Goal: Ask a question: Seek information or help from site administrators or community

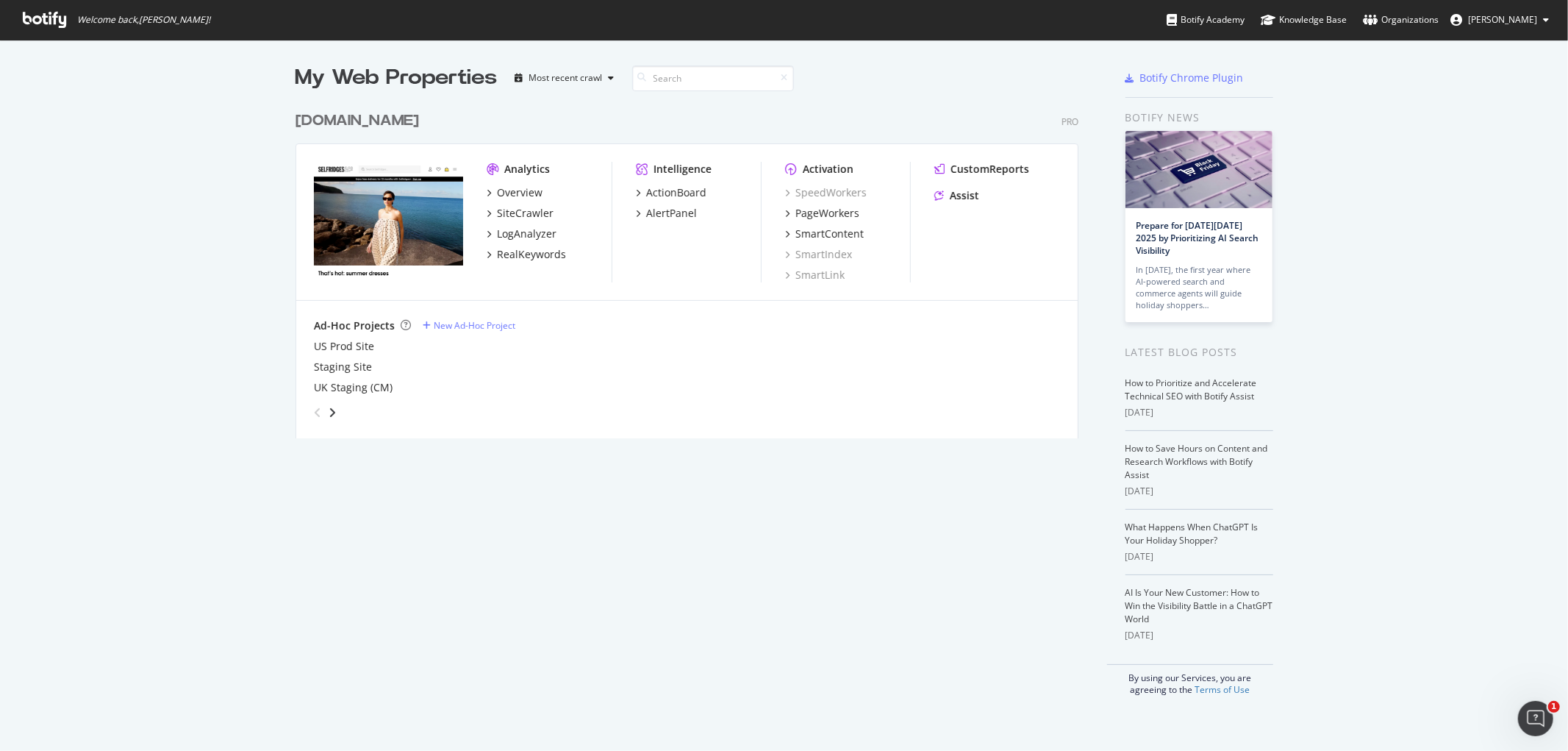
click at [40, 25] on icon at bounding box center [45, 20] width 44 height 16
click at [960, 188] on div "Assist" at bounding box center [965, 195] width 29 height 15
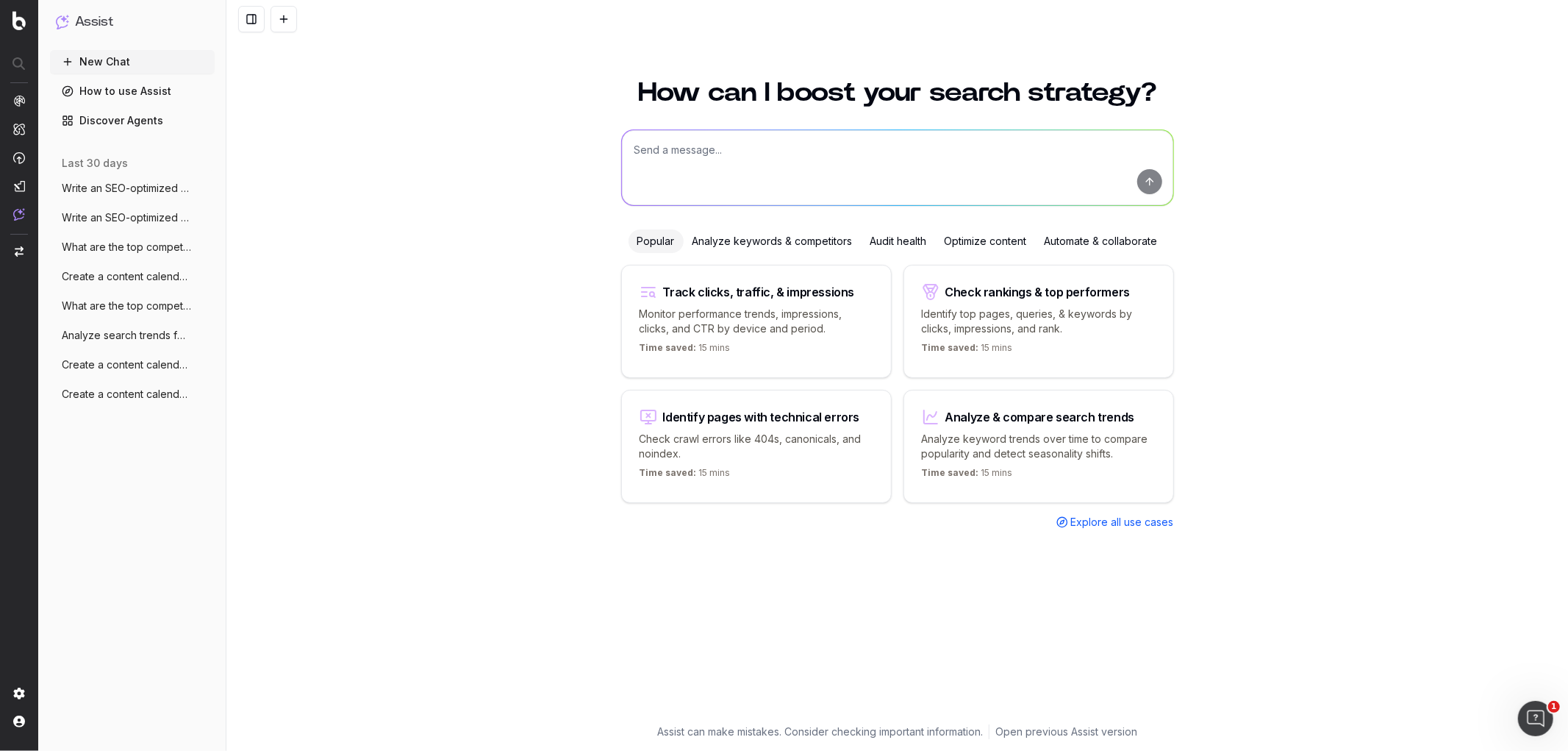
click at [984, 240] on div "Optimize content" at bounding box center [987, 241] width 100 height 24
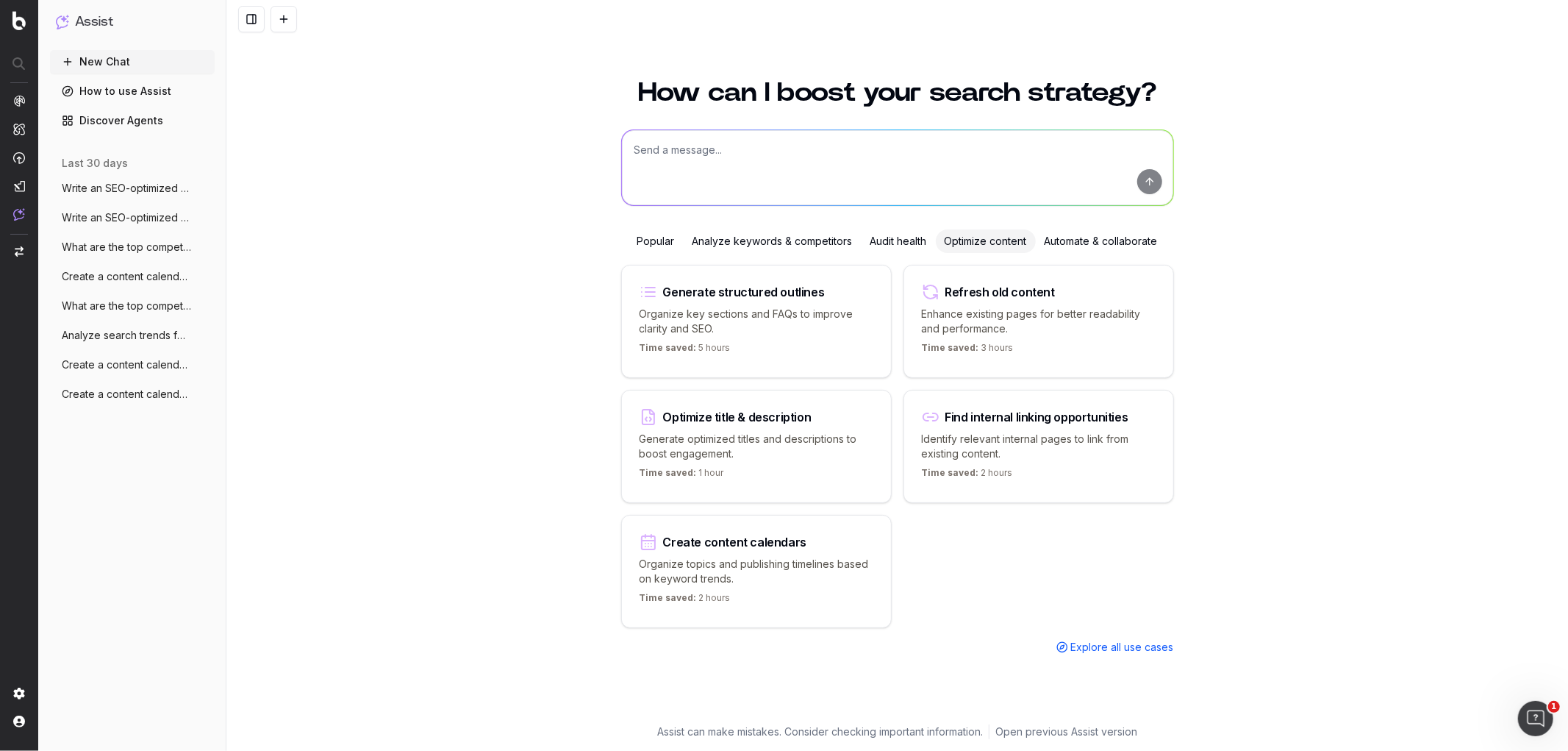
click at [1068, 236] on div "Automate & collaborate" at bounding box center [1101, 241] width 131 height 24
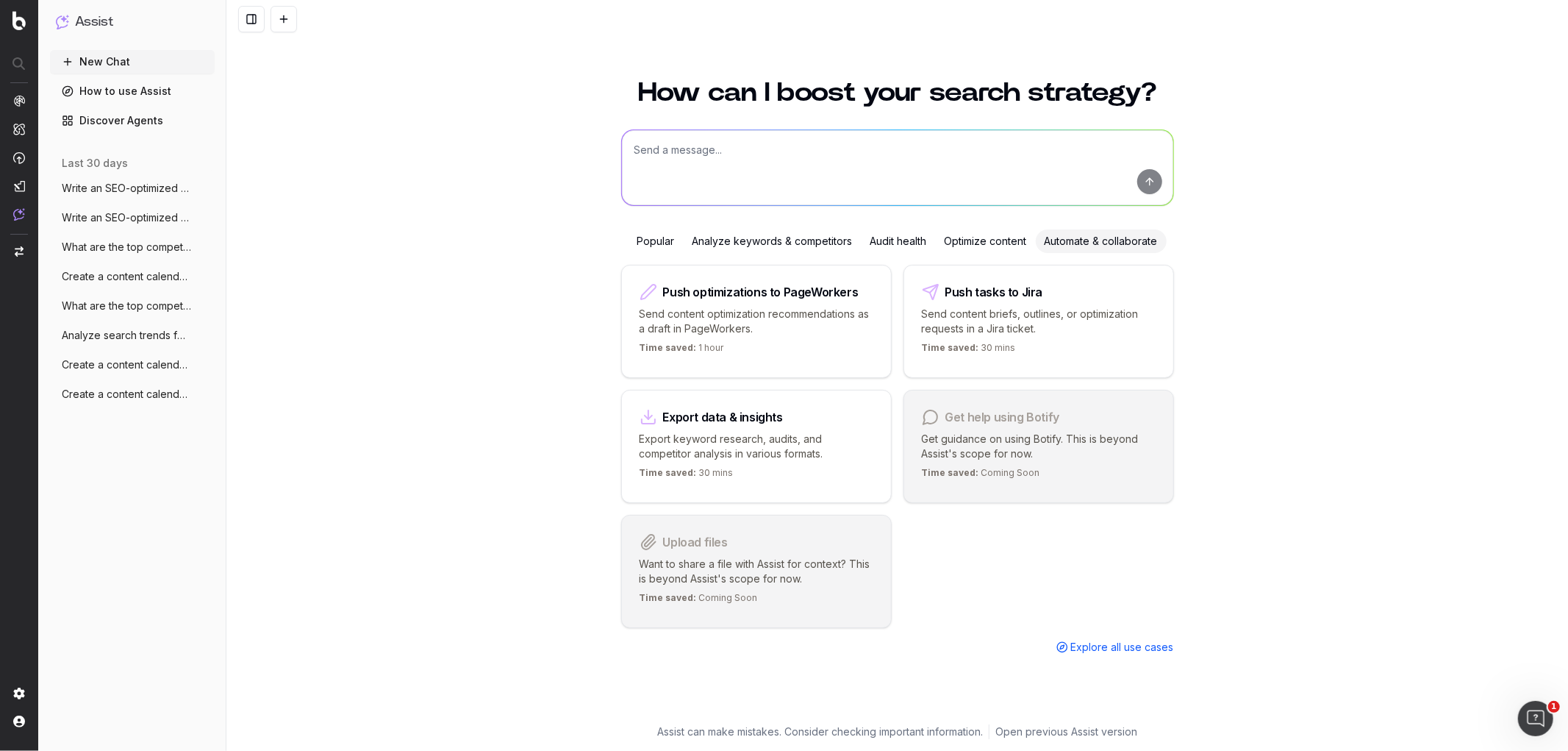
click at [129, 183] on span "Write an SEO-optimized article about on" at bounding box center [127, 188] width 130 height 15
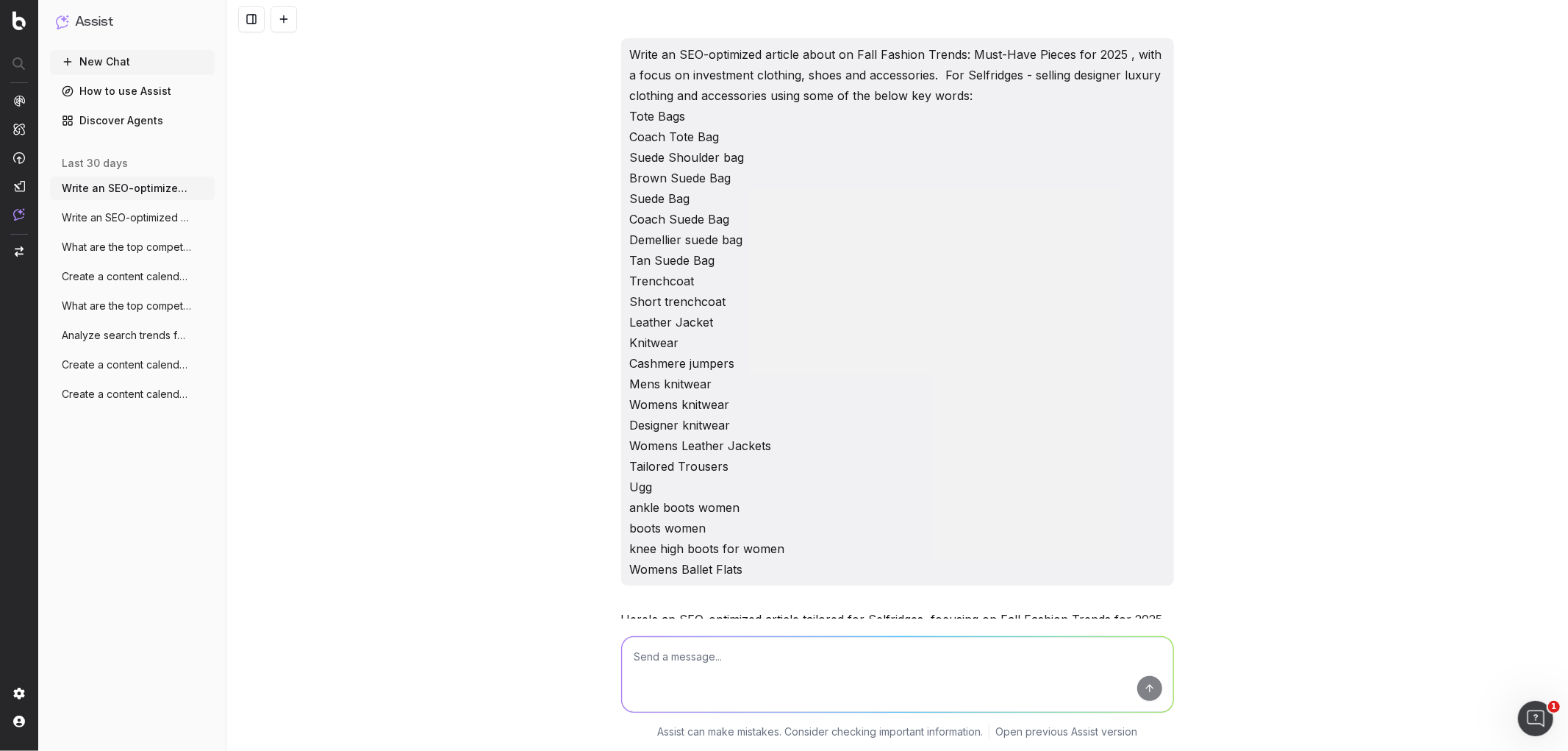
scroll to position [6380, 0]
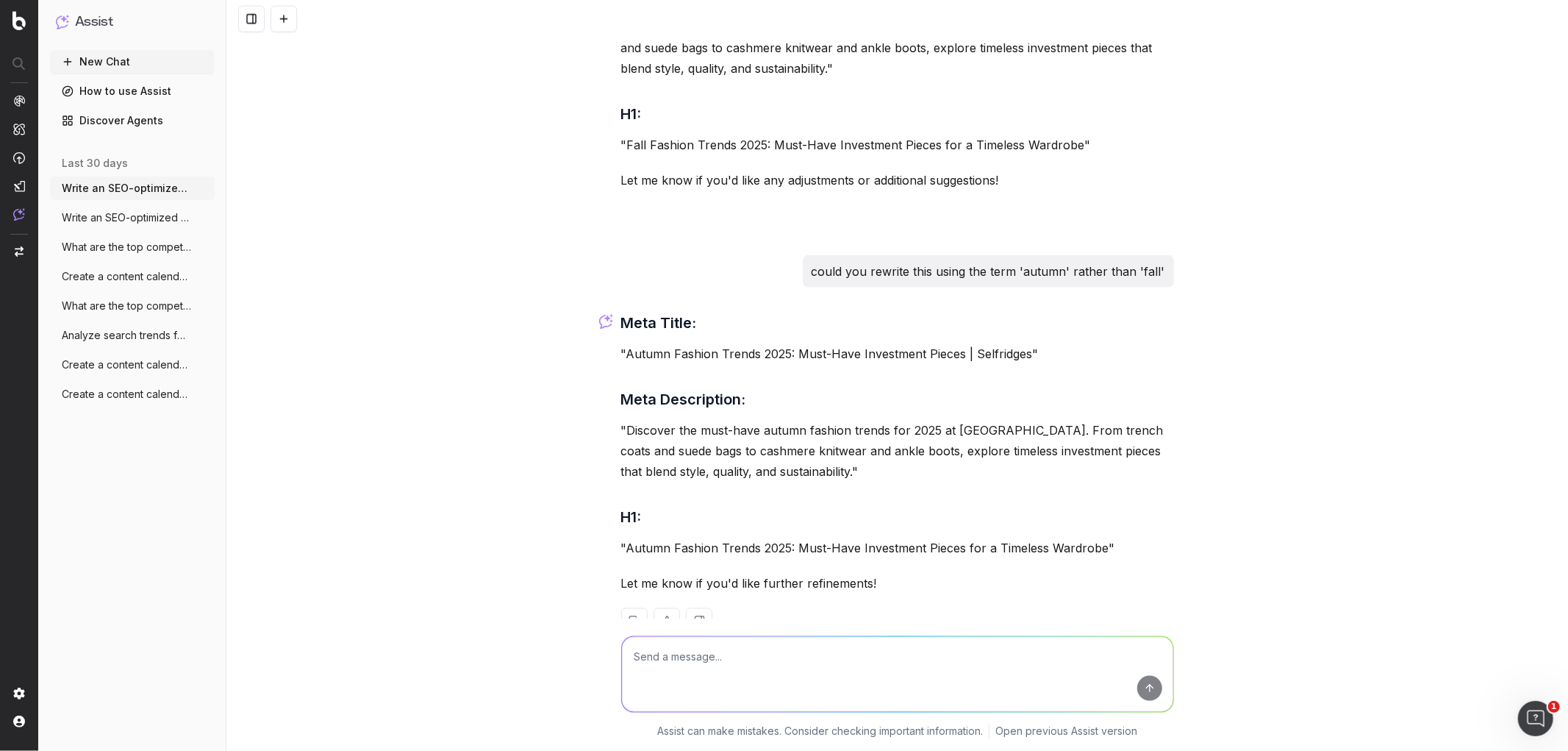
click at [97, 57] on button "New Chat" at bounding box center [132, 62] width 164 height 24
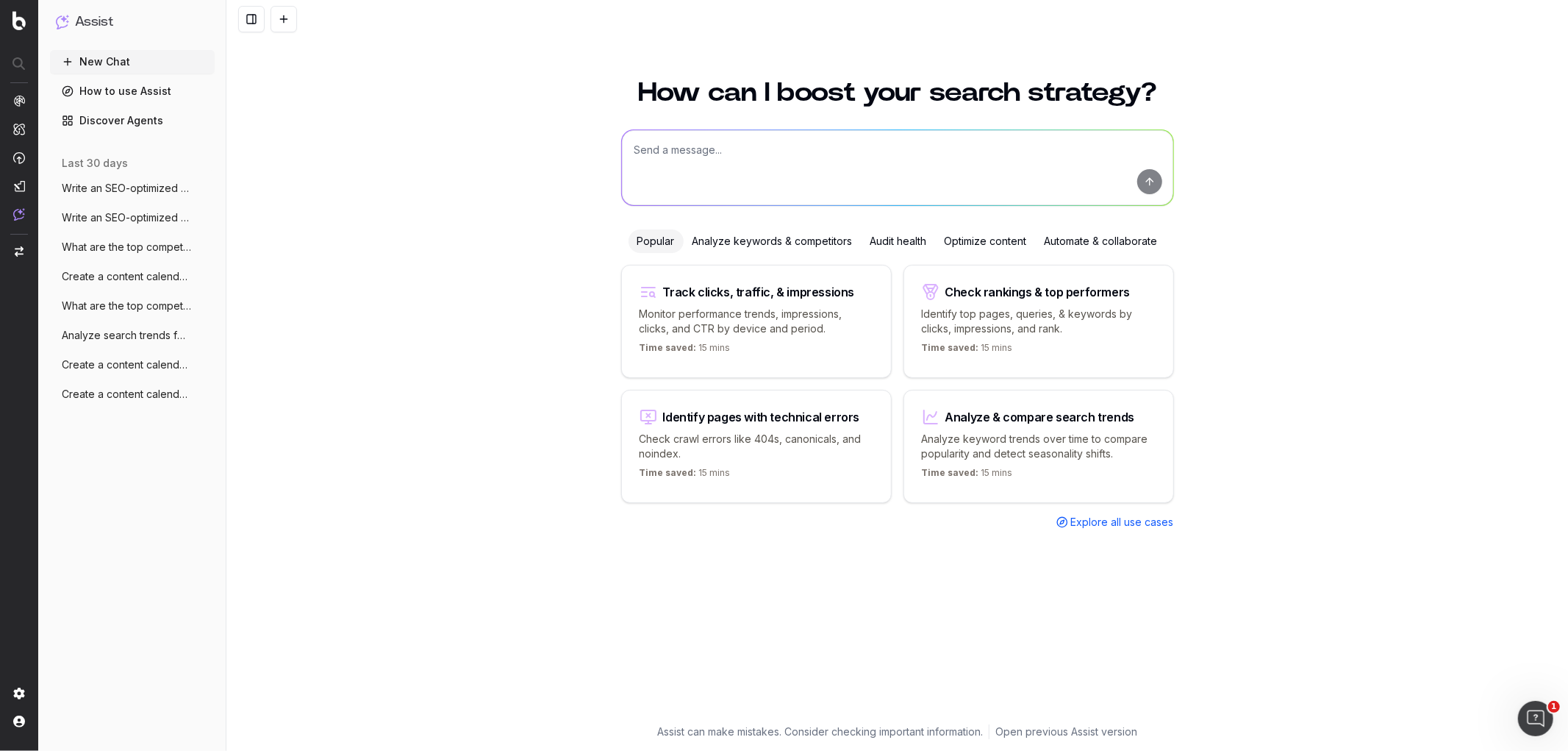
click at [657, 184] on textarea at bounding box center [898, 168] width 551 height 75
click at [942, 234] on div "Optimize content" at bounding box center [987, 241] width 100 height 24
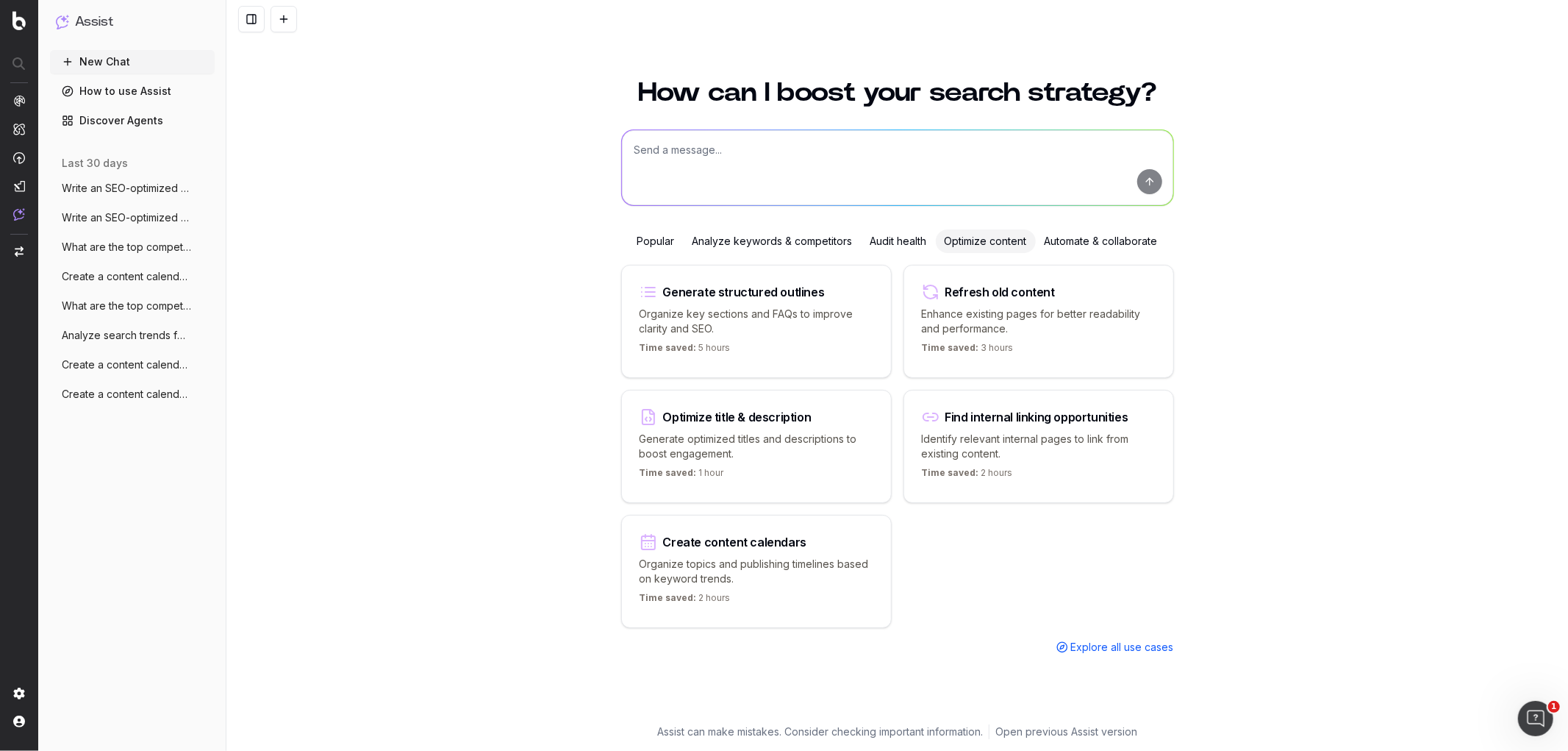
click at [802, 180] on textarea at bounding box center [898, 168] width 551 height 75
type textarea "Write an SEO optimised article on"
drag, startPoint x: 810, startPoint y: 157, endPoint x: 600, endPoint y: 123, distance: 212.7
click at [600, 123] on div "How can I boost your search strategy? Write an SEO optimised article on Write a…" at bounding box center [897, 406] width 1342 height 689
click at [811, 568] on p "Organize topics and publishing timelines based on keyword trends." at bounding box center [757, 571] width 234 height 29
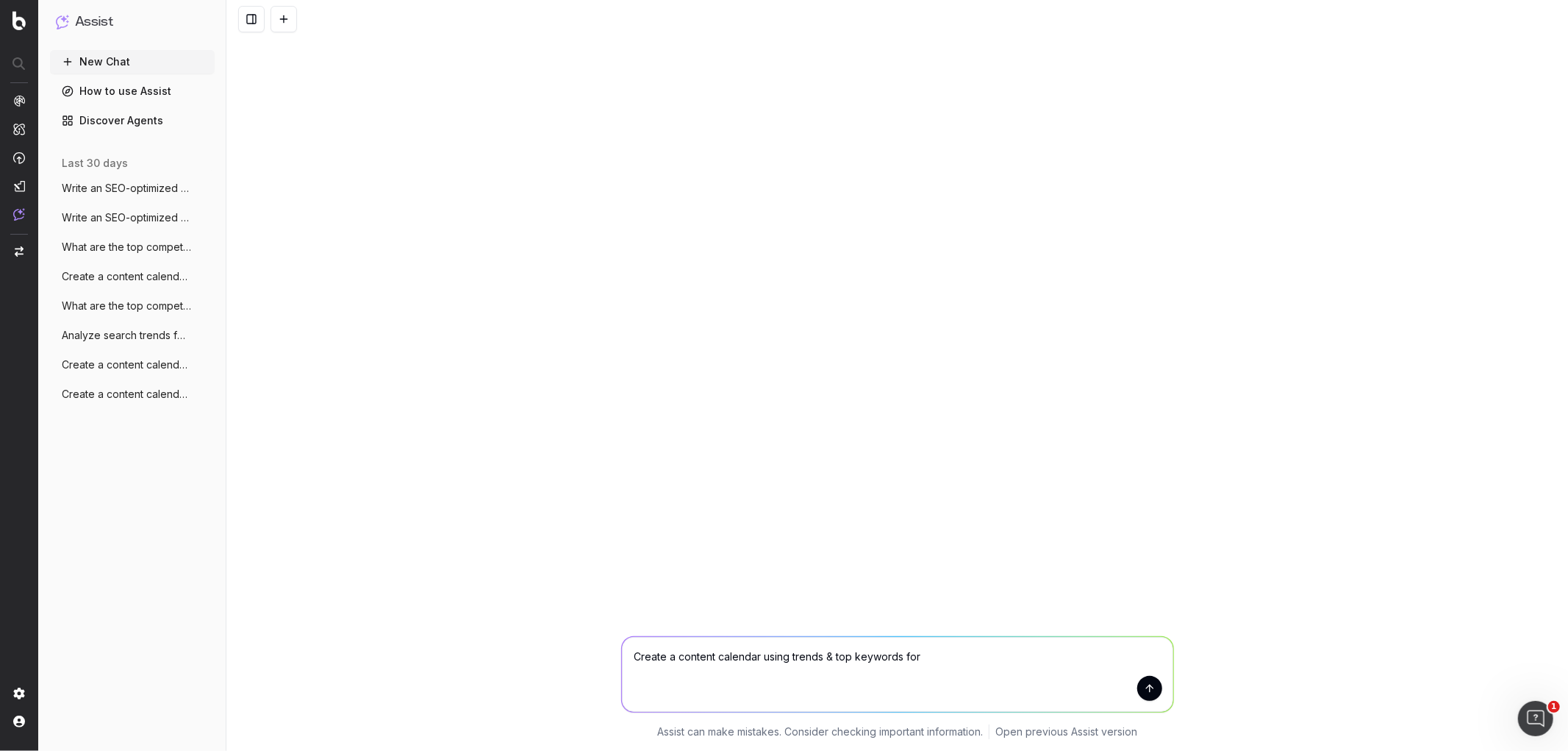
click at [947, 652] on textarea "Create a content calendar using trends & top keywords for" at bounding box center [898, 674] width 551 height 75
click at [759, 656] on textarea "Create a content calendar using trends & top keywords for denim, outerwear, bag…" at bounding box center [898, 674] width 551 height 75
click at [1158, 654] on textarea "Create a content calendar with 10 different articles using trends & top keyword…" at bounding box center [898, 674] width 551 height 75
type textarea "Create a content calendar with 10 different articles using trends & top keyword…"
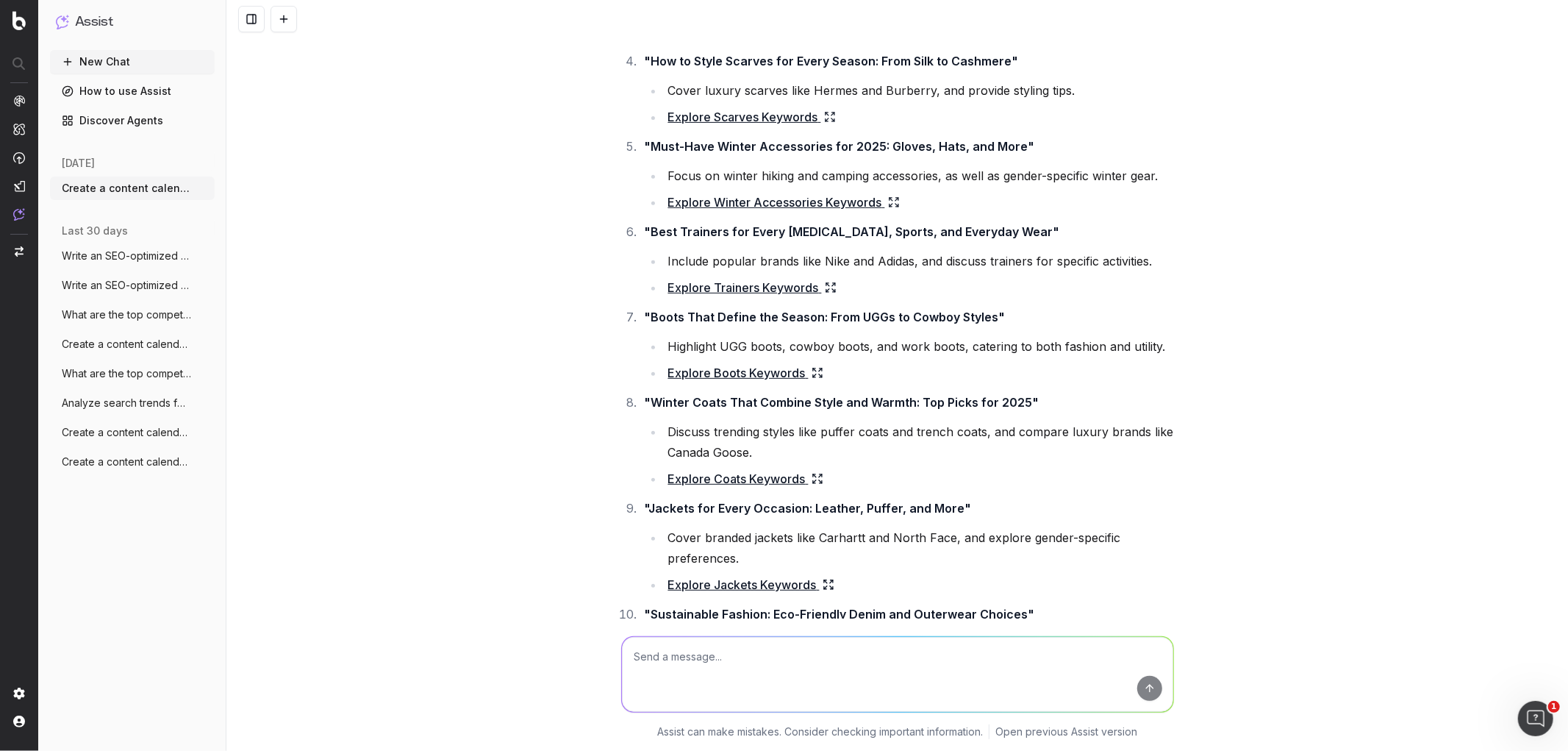
scroll to position [436, 0]
type textarea "c"
type textarea "could you alter these to not include 'sustainable' and for a luxury multi retai…"
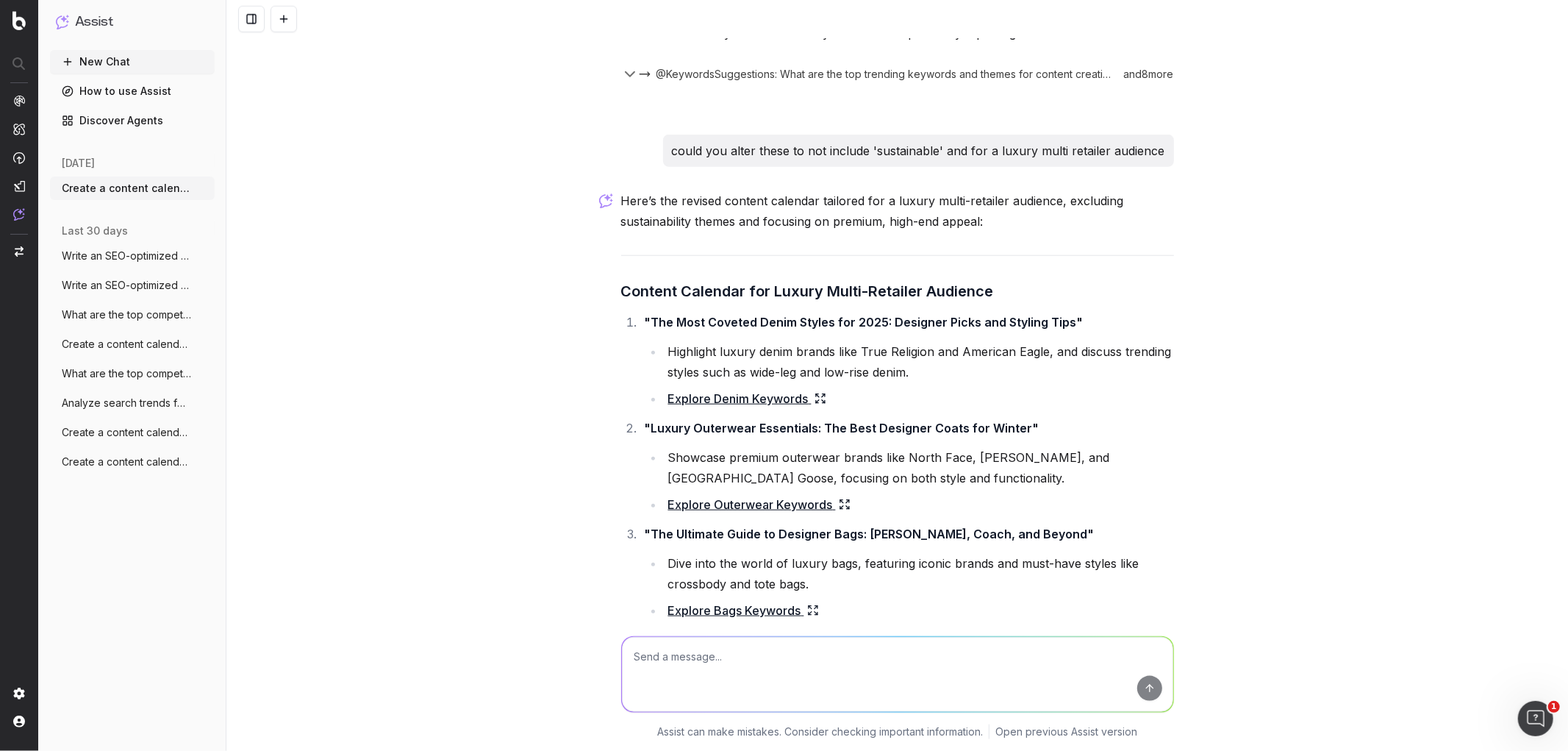
scroll to position [1049, 0]
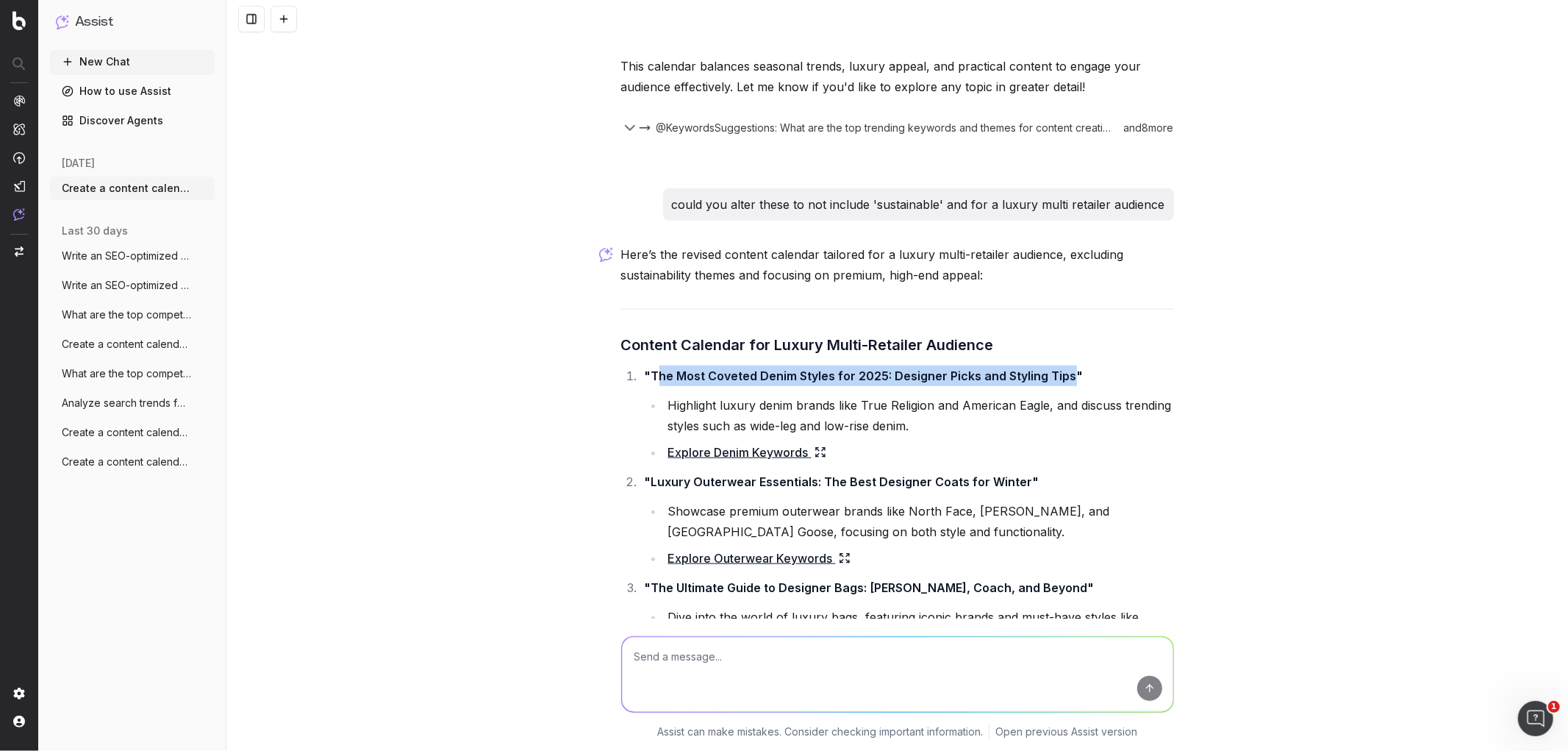
drag, startPoint x: 1061, startPoint y: 372, endPoint x: 652, endPoint y: 372, distance: 409.0
click at [652, 372] on strong ""The Most Coveted Denim Styles for 2025: Designer Picks and Styling Tips"" at bounding box center [864, 376] width 439 height 15
copy strong "he Most Coveted Denim Styles for 2025: Designer Picks and Styling Tips"
drag, startPoint x: 644, startPoint y: 371, endPoint x: 1061, endPoint y: 373, distance: 417.0
click at [1061, 373] on strong ""The Most Coveted Denim Styles for 2025: Designer Picks and Styling Tips"" at bounding box center [864, 376] width 439 height 15
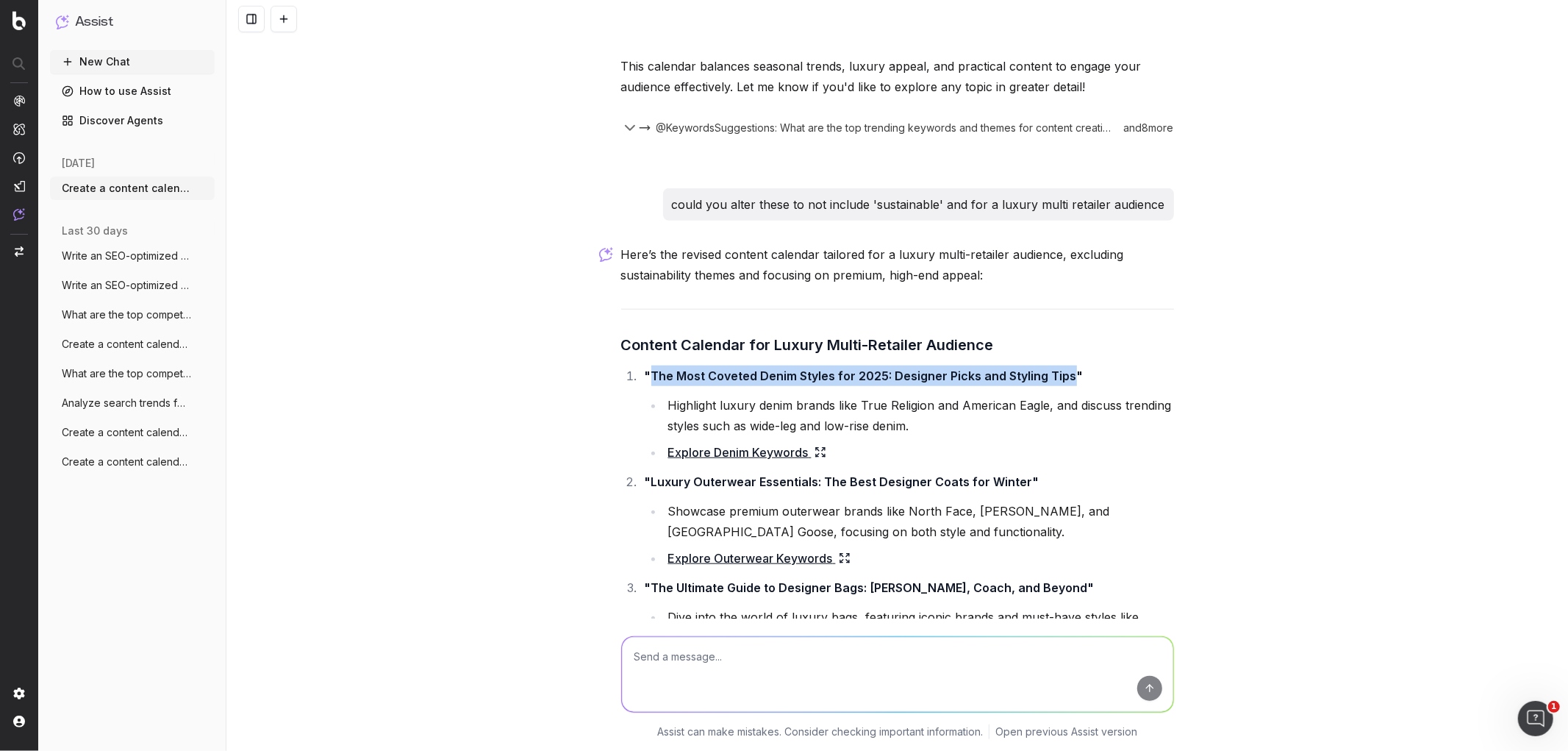
copy strong "The Most Coveted Denim Styles for 2025: Designer Picks and Styling Tips"
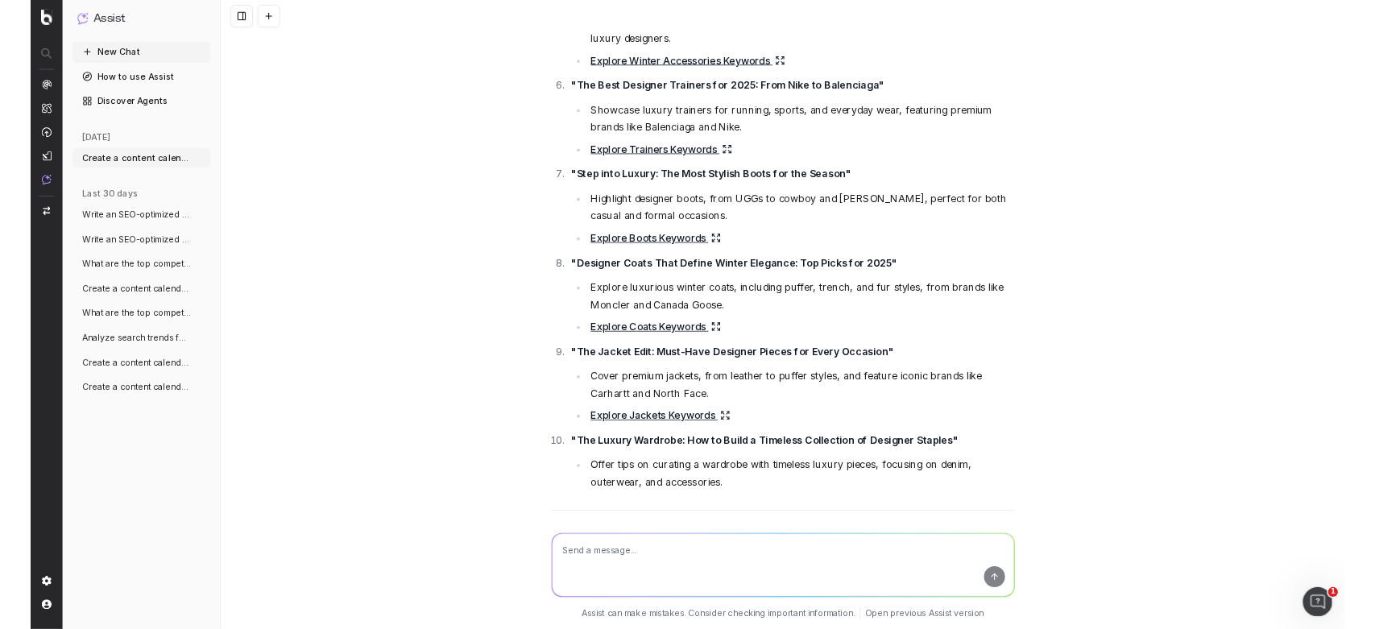
scroll to position [2030, 0]
